Goal: Transaction & Acquisition: Purchase product/service

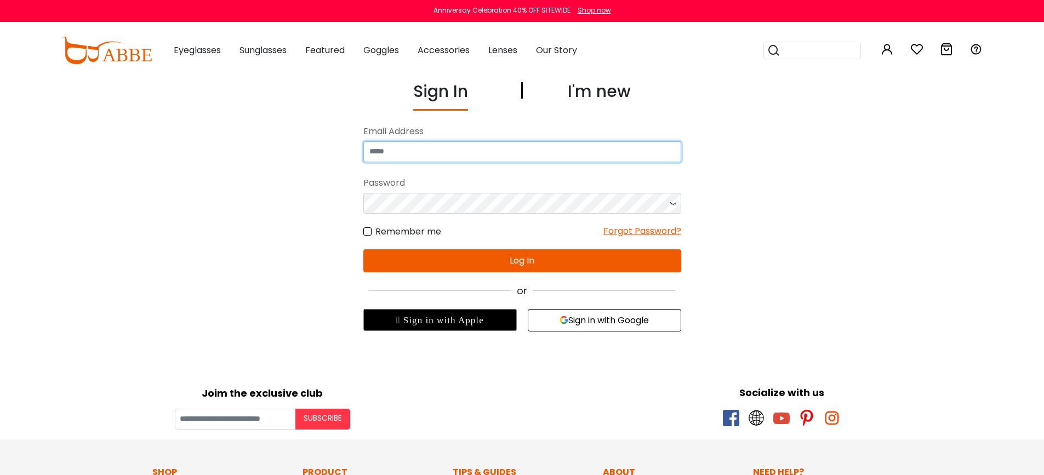
click at [496, 157] on input "email" at bounding box center [522, 151] width 318 height 21
type input "**********"
click at [631, 255] on button "Log In" at bounding box center [522, 260] width 318 height 23
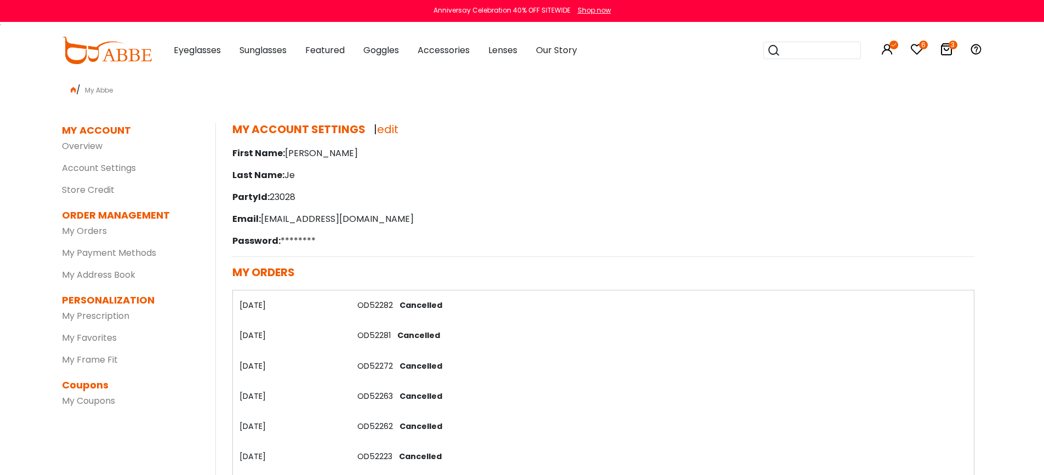
click at [949, 50] on icon at bounding box center [945, 49] width 13 height 13
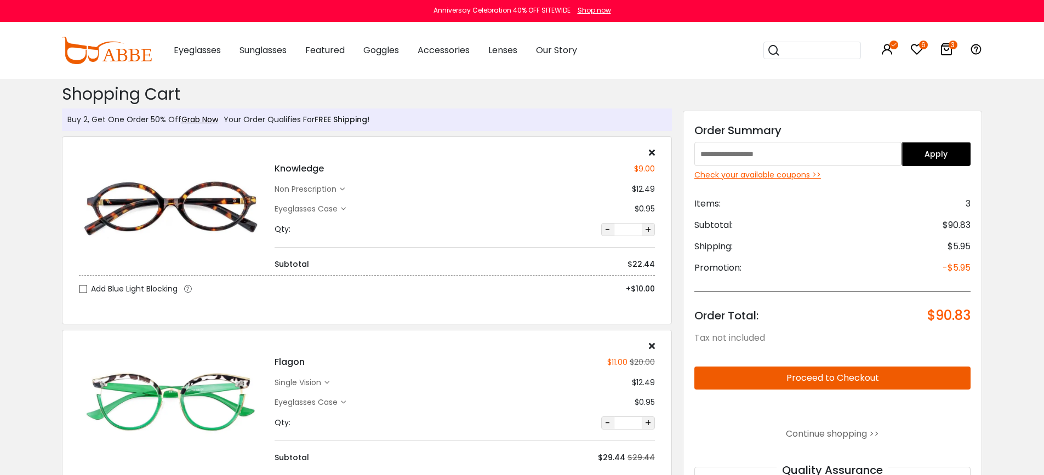
click at [358, 116] on span "FREE Shipping" at bounding box center [340, 119] width 53 height 11
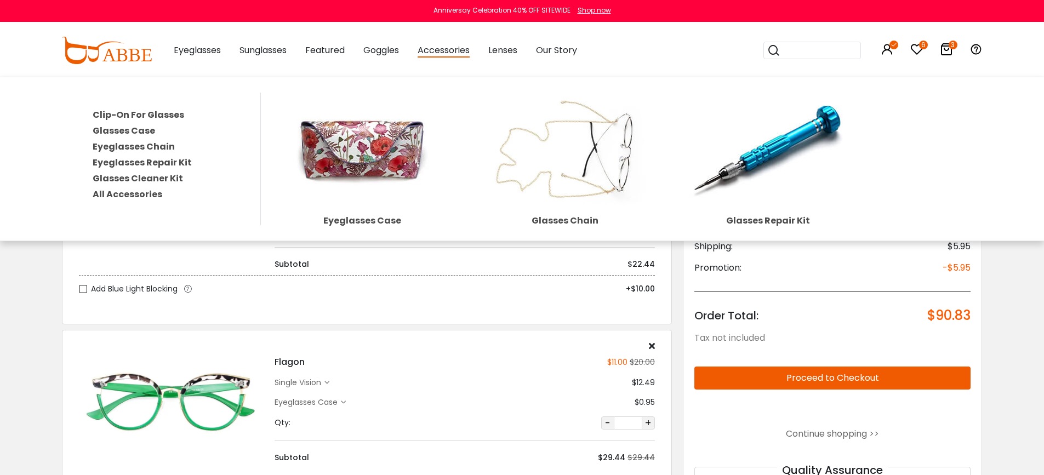
click at [475, 77] on div "Clip-On For Glasses Glasses Case Eyeglasses Chain Eyeglasses Repair Kit Glasses…" at bounding box center [522, 159] width 1044 height 164
